Goal: Task Accomplishment & Management: Manage account settings

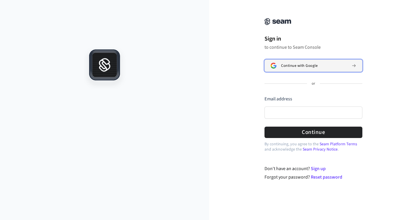
click at [292, 67] on span "Continue with Google" at bounding box center [299, 65] width 36 height 5
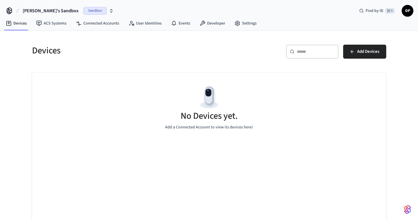
scroll to position [7, 0]
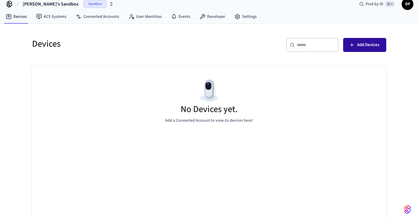
click at [359, 42] on span "Add Devices" at bounding box center [368, 45] width 22 height 8
click at [365, 50] on button "Add Devices" at bounding box center [364, 45] width 43 height 14
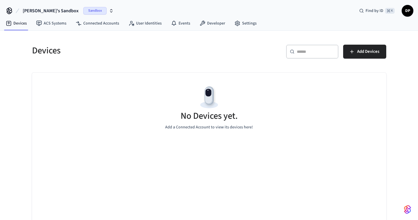
click at [409, 11] on span "DP" at bounding box center [408, 11] width 10 height 10
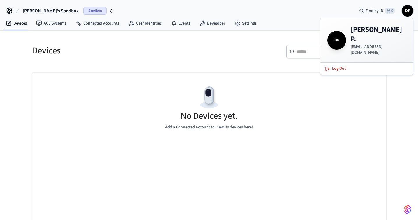
click at [285, 18] on div "Devices ACS Systems Connected Accounts User Identities Events Developer Settings" at bounding box center [209, 24] width 418 height 14
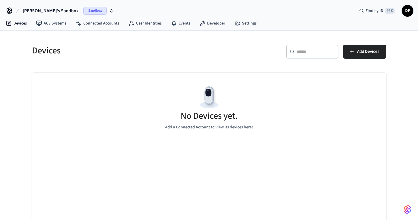
click at [83, 12] on span "Sandbox" at bounding box center [94, 11] width 23 height 8
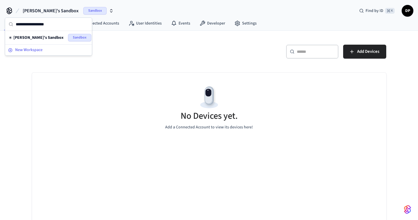
click at [38, 51] on span "New Workspace" at bounding box center [28, 50] width 27 height 6
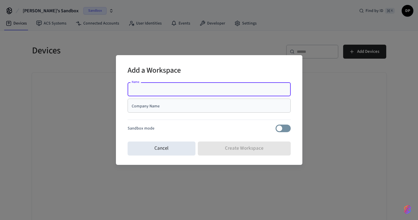
click at [170, 86] on input "Name" at bounding box center [209, 89] width 156 height 6
type input "*"
type input "**********"
click at [185, 109] on div "Company Name" at bounding box center [209, 106] width 163 height 14
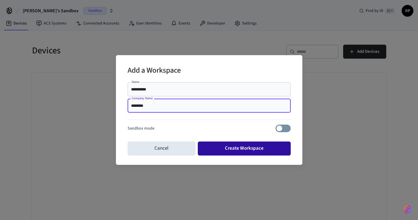
type input "********"
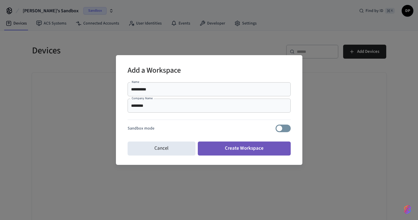
click at [263, 147] on button "Create Workspace" at bounding box center [244, 148] width 93 height 14
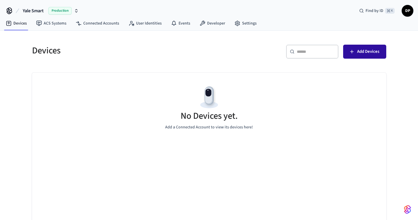
click at [371, 53] on span "Add Devices" at bounding box center [368, 52] width 22 height 8
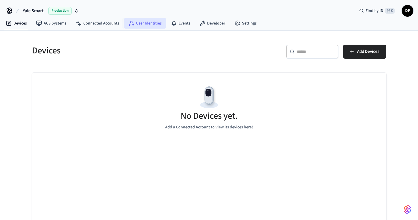
click at [150, 22] on link "User Identities" at bounding box center [145, 23] width 43 height 10
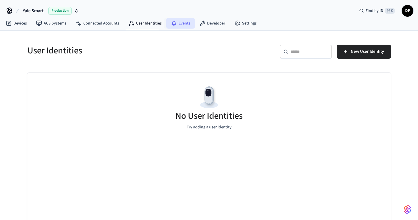
click at [179, 22] on link "Events" at bounding box center [180, 23] width 29 height 10
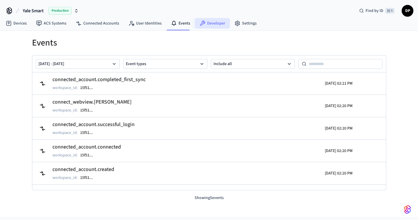
click at [217, 24] on link "Developer" at bounding box center [212, 23] width 35 height 10
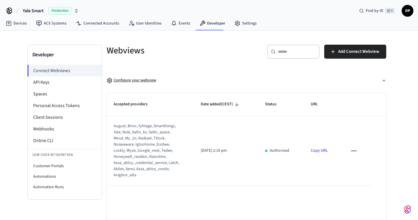
click at [145, 82] on div "Configure your webview" at bounding box center [132, 80] width 50 height 6
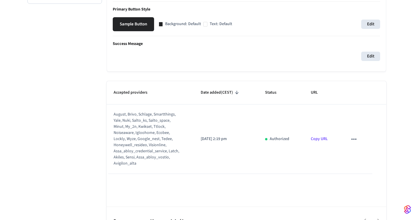
scroll to position [210, 0]
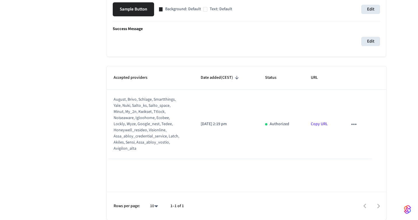
click at [355, 125] on icon "sticky table" at bounding box center [354, 124] width 8 height 8
click at [318, 124] on div at bounding box center [209, 110] width 418 height 220
click at [319, 124] on link "Copy URL" at bounding box center [319, 124] width 17 height 6
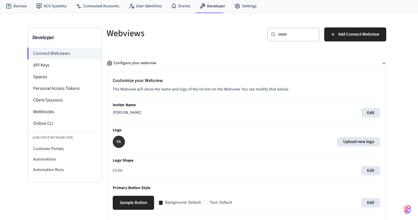
scroll to position [17, 0]
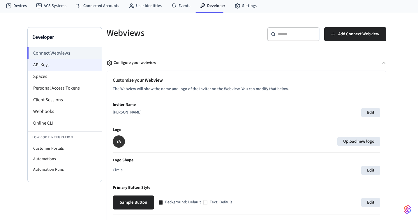
click at [58, 63] on li "API Keys" at bounding box center [65, 65] width 74 height 12
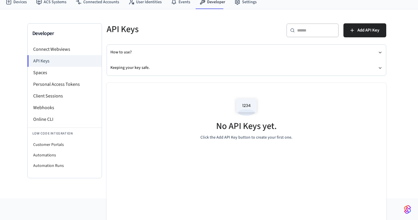
scroll to position [25, 0]
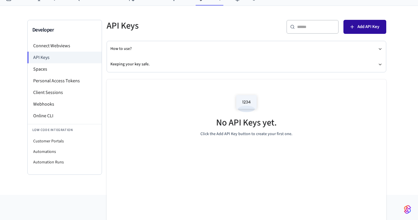
click at [370, 27] on span "Add API Key" at bounding box center [369, 27] width 22 height 8
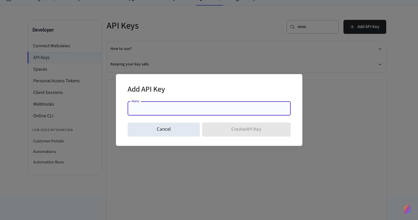
click at [165, 112] on div "Name" at bounding box center [209, 108] width 163 height 14
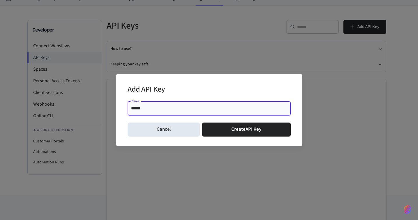
type input "**********"
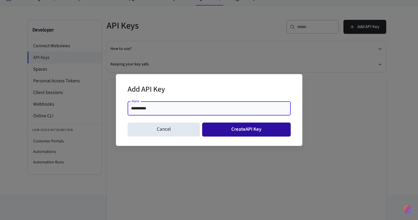
click at [252, 128] on button "Create API Key" at bounding box center [246, 129] width 89 height 14
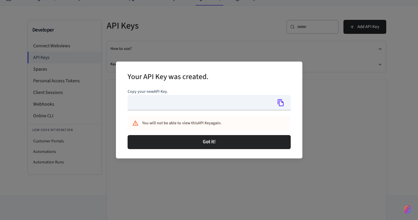
type input "**********"
click at [282, 102] on icon "Copy" at bounding box center [281, 103] width 8 height 8
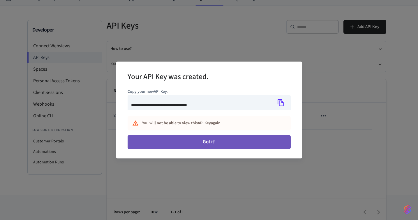
click at [221, 141] on button "Got it!" at bounding box center [209, 142] width 163 height 14
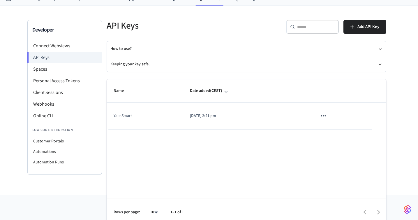
click at [321, 114] on icon "sticky table" at bounding box center [324, 116] width 8 height 8
click at [246, 154] on div at bounding box center [209, 110] width 418 height 220
click at [75, 79] on li "Personal Access Tokens" at bounding box center [65, 81] width 74 height 12
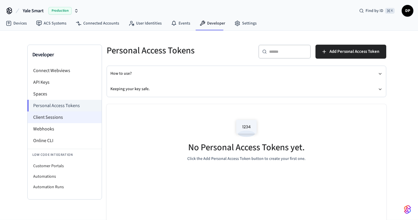
click at [72, 115] on li "Client Sessions" at bounding box center [65, 117] width 74 height 12
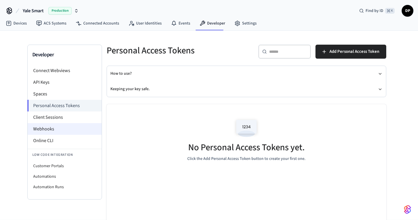
click at [66, 128] on li "Webhooks" at bounding box center [65, 129] width 74 height 12
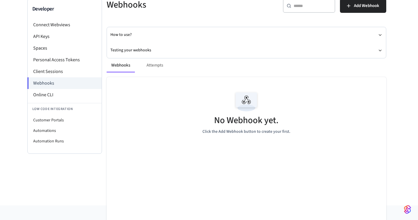
scroll to position [47, 0]
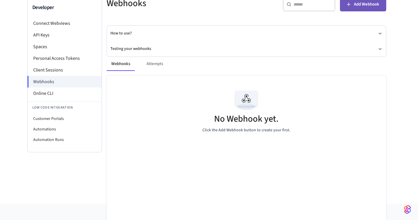
click at [352, 6] on button "Add Webhook" at bounding box center [363, 4] width 46 height 14
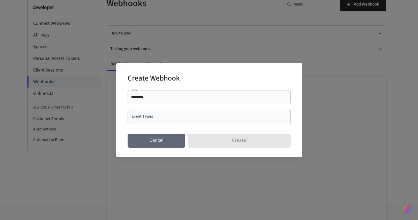
click at [168, 142] on button "Cancel" at bounding box center [157, 140] width 58 height 14
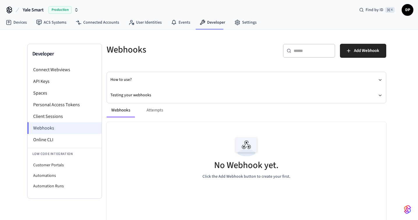
scroll to position [0, 0]
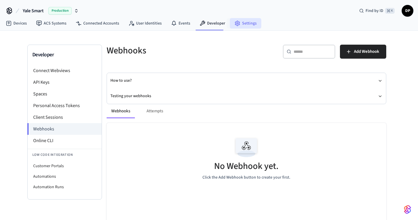
click at [245, 26] on link "Settings" at bounding box center [245, 23] width 31 height 10
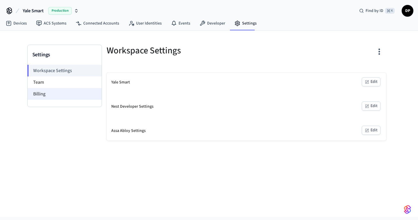
click at [44, 95] on li "Billing" at bounding box center [65, 94] width 74 height 12
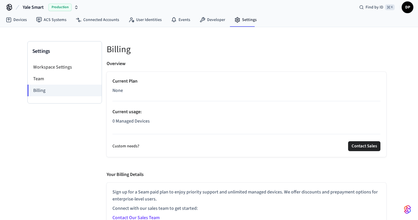
scroll to position [13, 0]
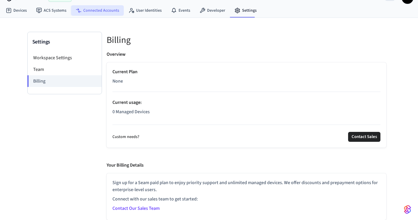
click at [109, 11] on link "Connected Accounts" at bounding box center [97, 10] width 53 height 10
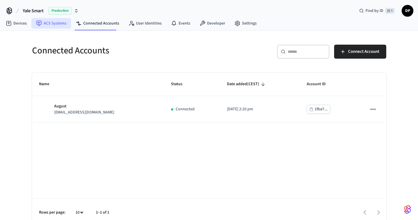
click at [58, 26] on link "ACS Systems" at bounding box center [51, 23] width 40 height 10
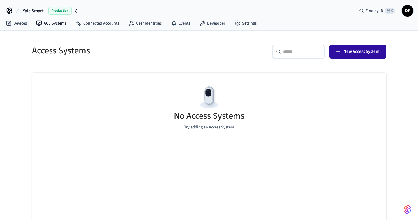
click at [350, 47] on button "New Access System" at bounding box center [358, 52] width 57 height 14
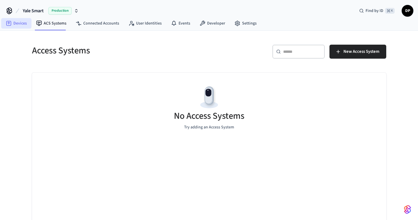
click at [20, 24] on link "Devices" at bounding box center [16, 23] width 30 height 10
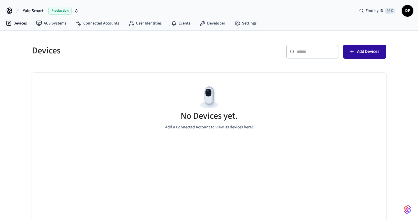
click at [368, 47] on button "Add Devices" at bounding box center [364, 52] width 43 height 14
click at [76, 12] on icon "button" at bounding box center [76, 11] width 2 height 1
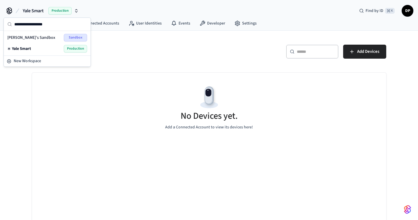
click at [77, 9] on icon "button" at bounding box center [76, 10] width 5 height 5
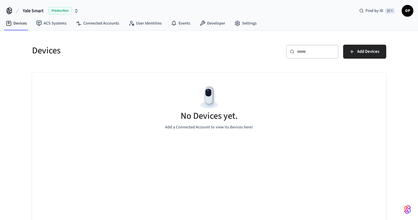
click at [42, 11] on span "Yale Smart" at bounding box center [33, 10] width 21 height 7
